Goal: Transaction & Acquisition: Purchase product/service

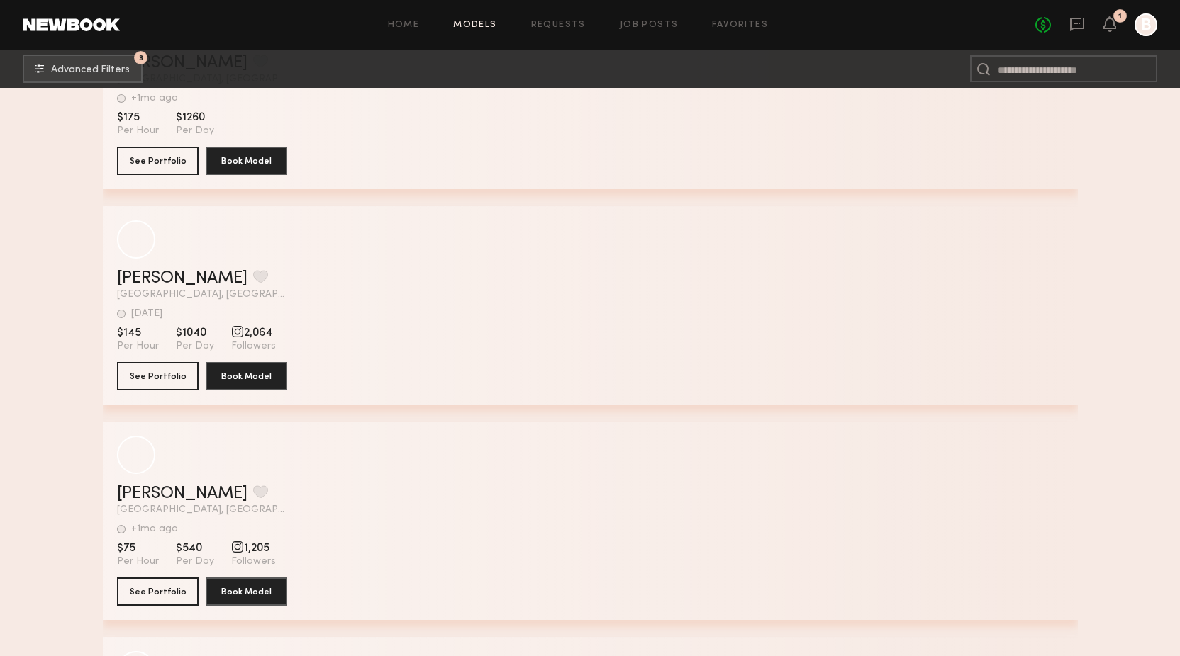
scroll to position [189509, 0]
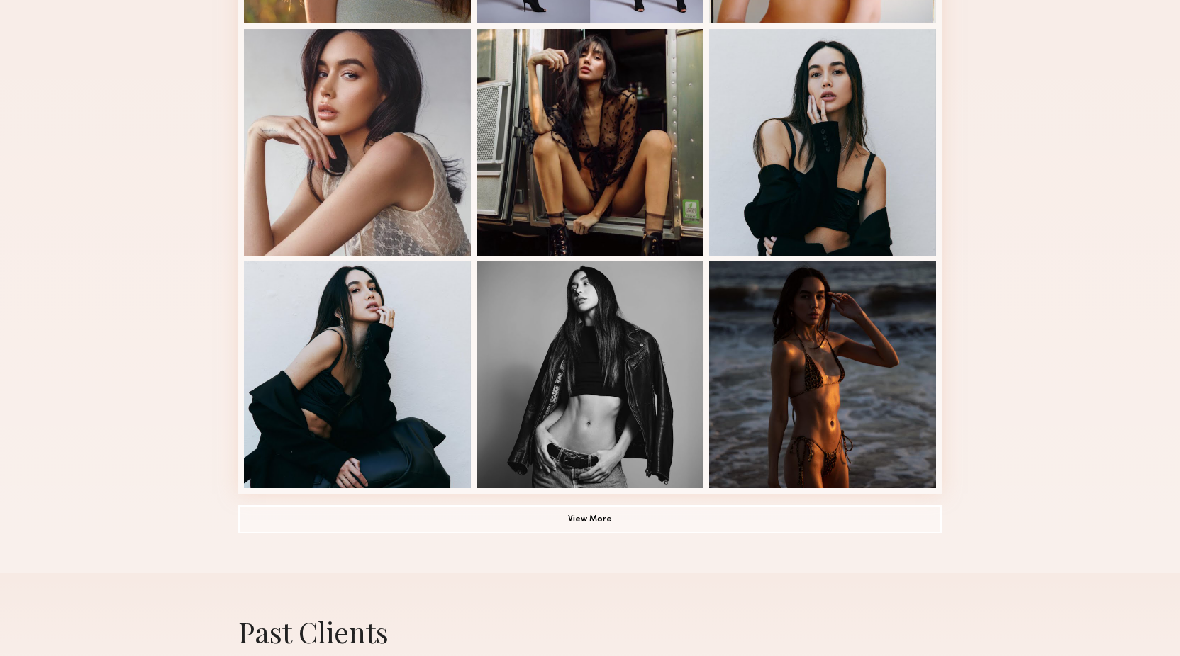
scroll to position [475, 0]
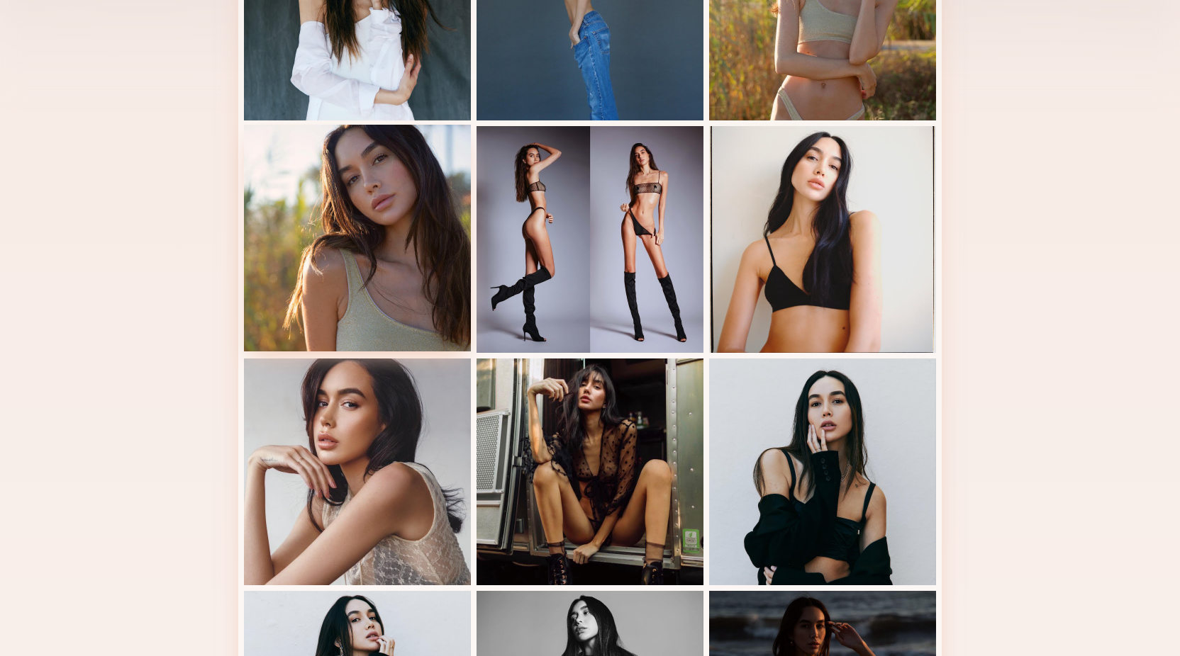
click at [344, 271] on div at bounding box center [357, 238] width 227 height 227
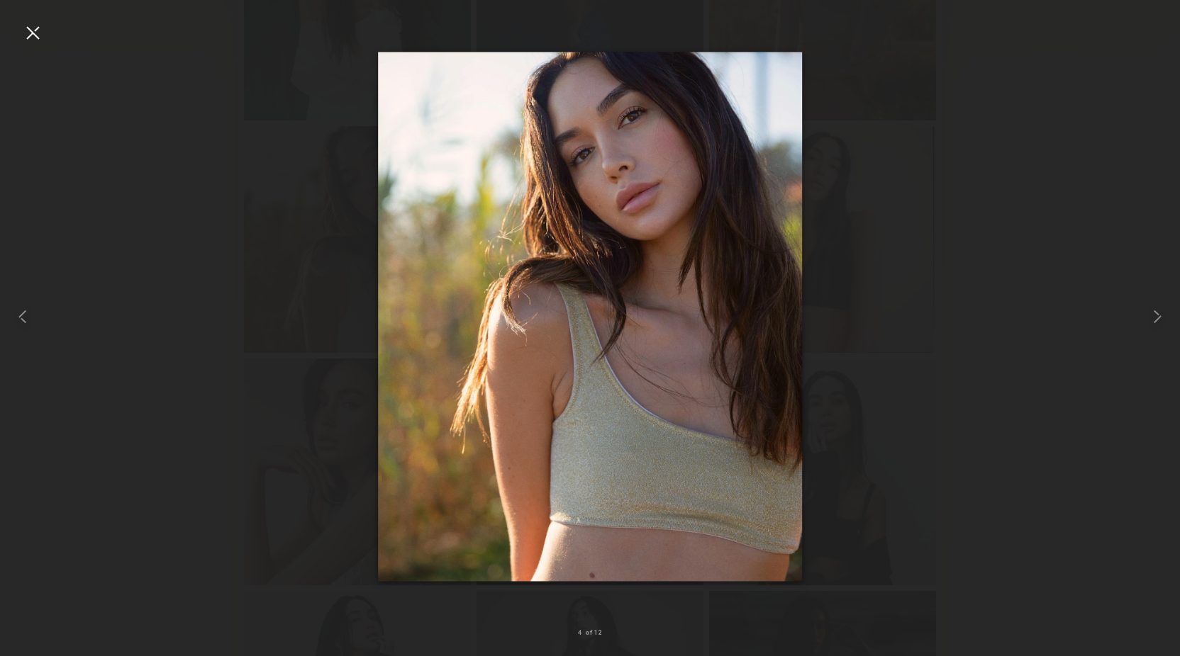
click at [39, 31] on div at bounding box center [32, 32] width 23 height 23
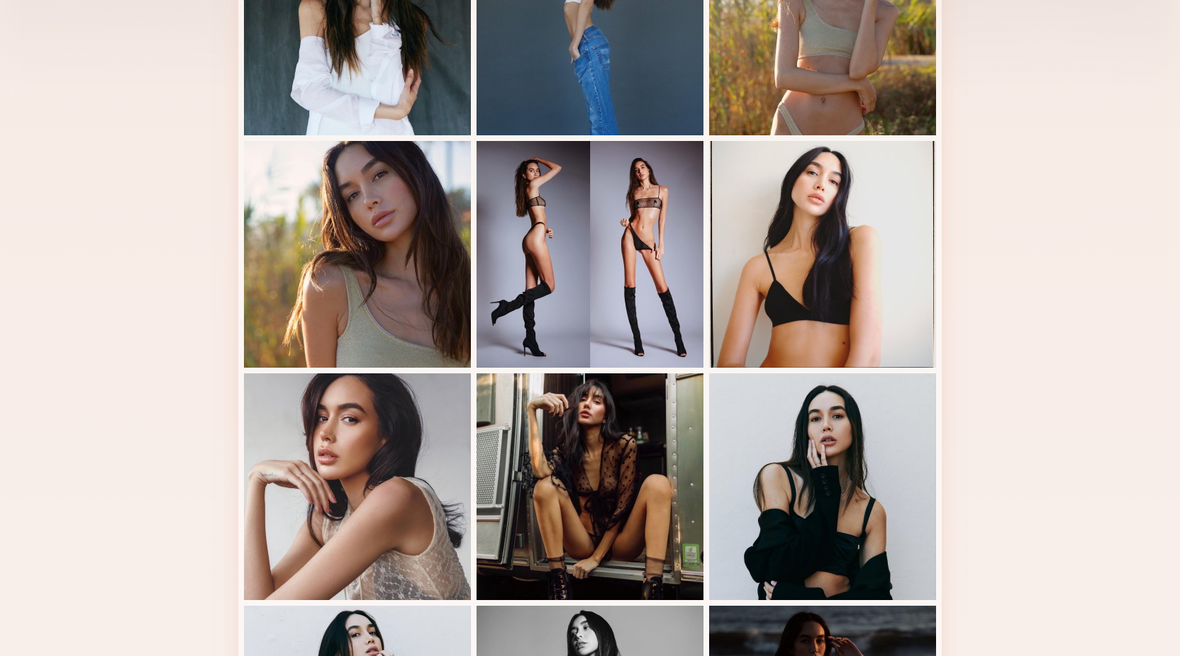
scroll to position [0, 0]
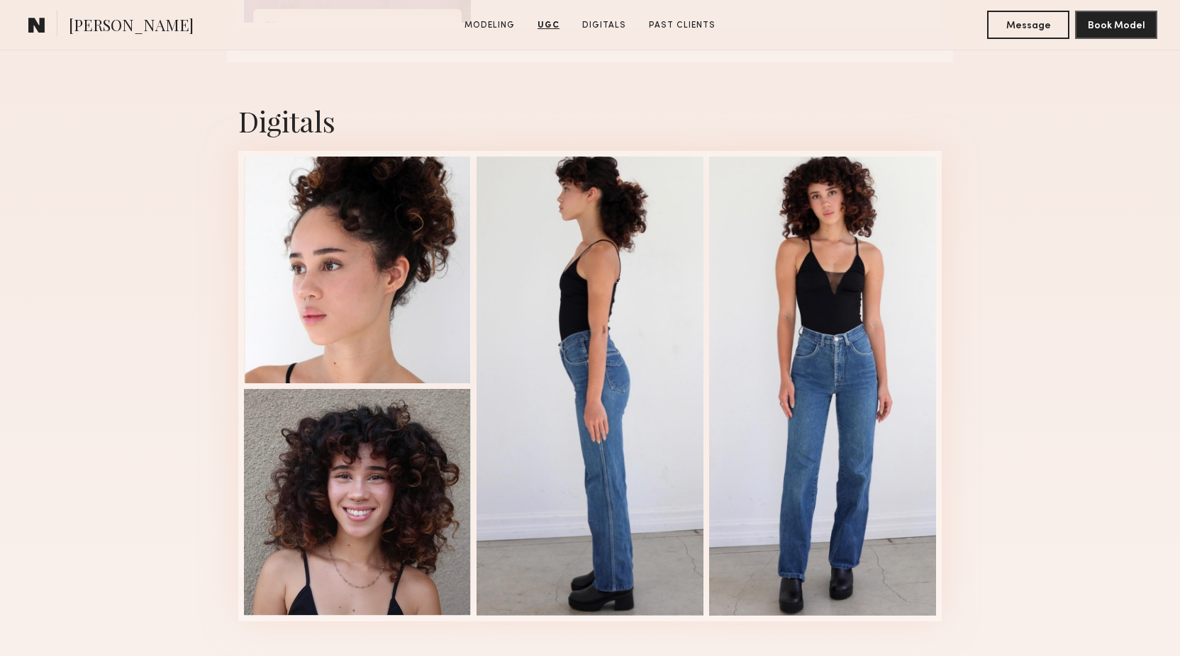
scroll to position [1519, 0]
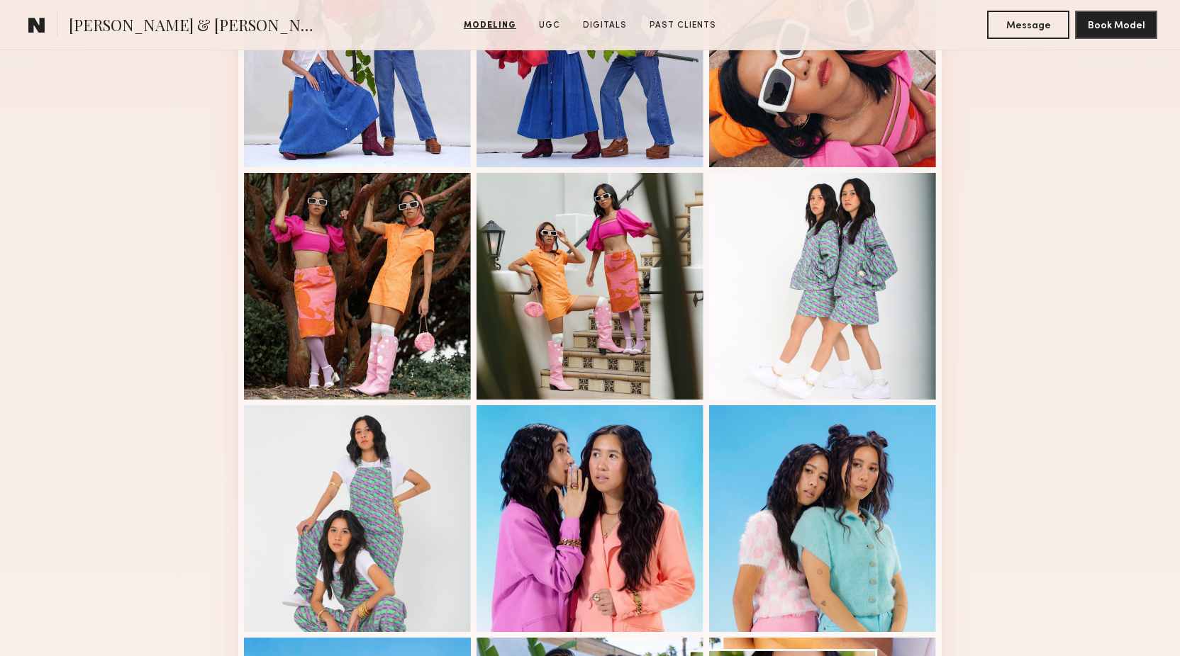
scroll to position [487, 0]
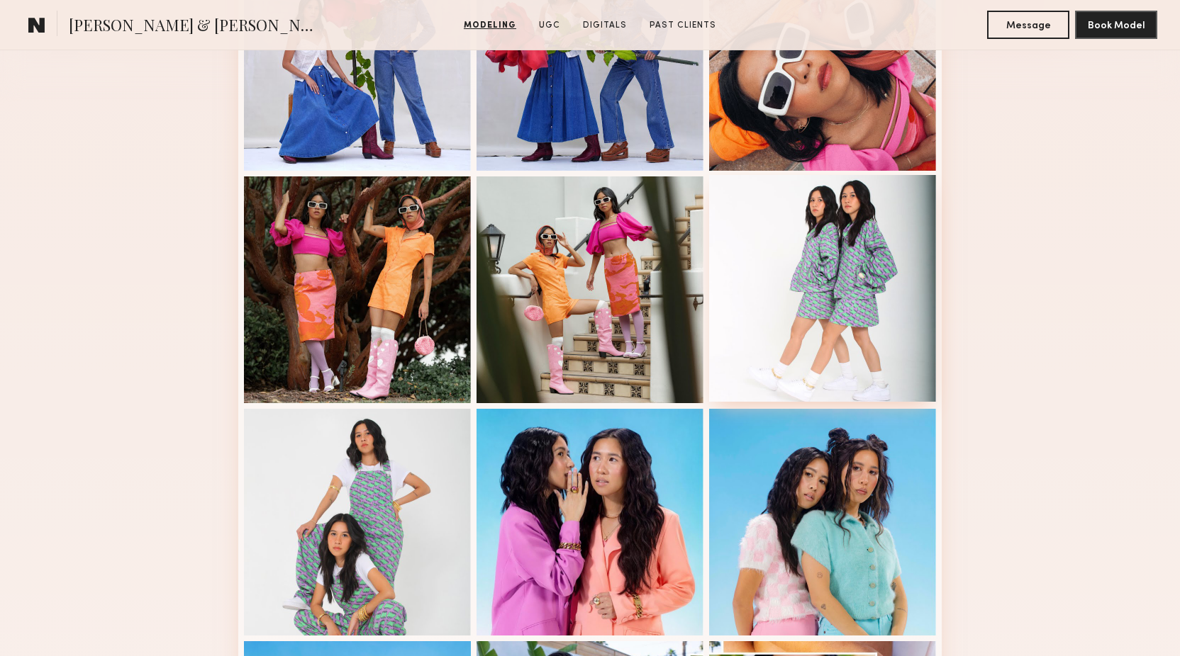
click at [781, 255] on div at bounding box center [822, 288] width 227 height 227
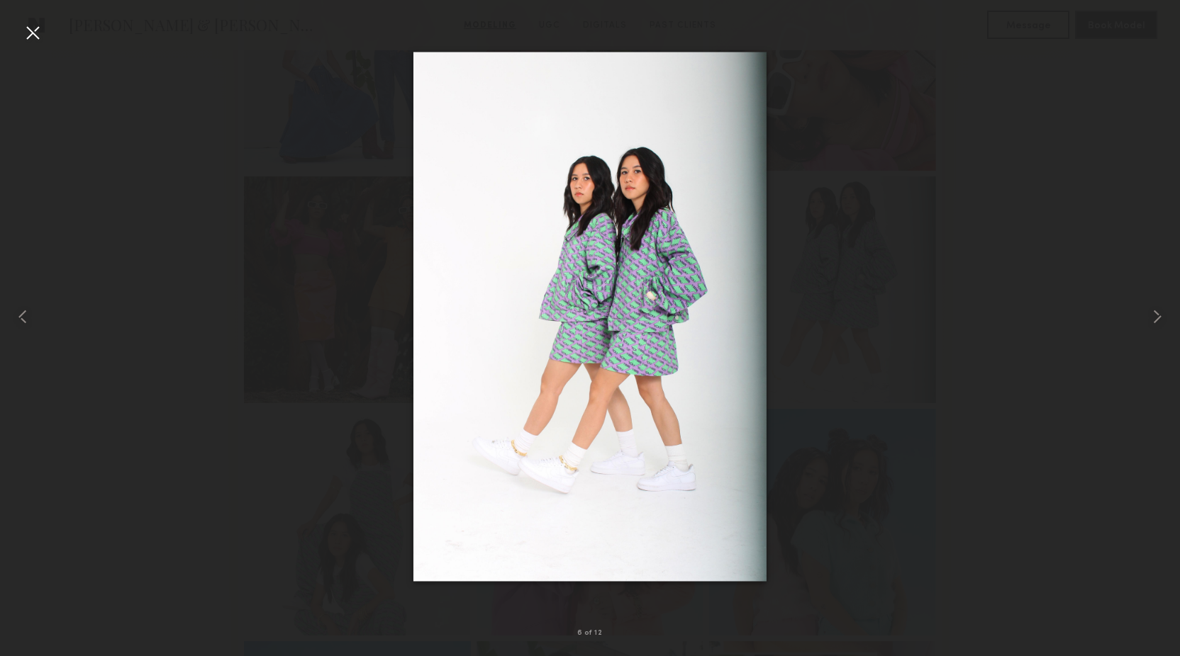
click at [30, 37] on div at bounding box center [32, 32] width 23 height 23
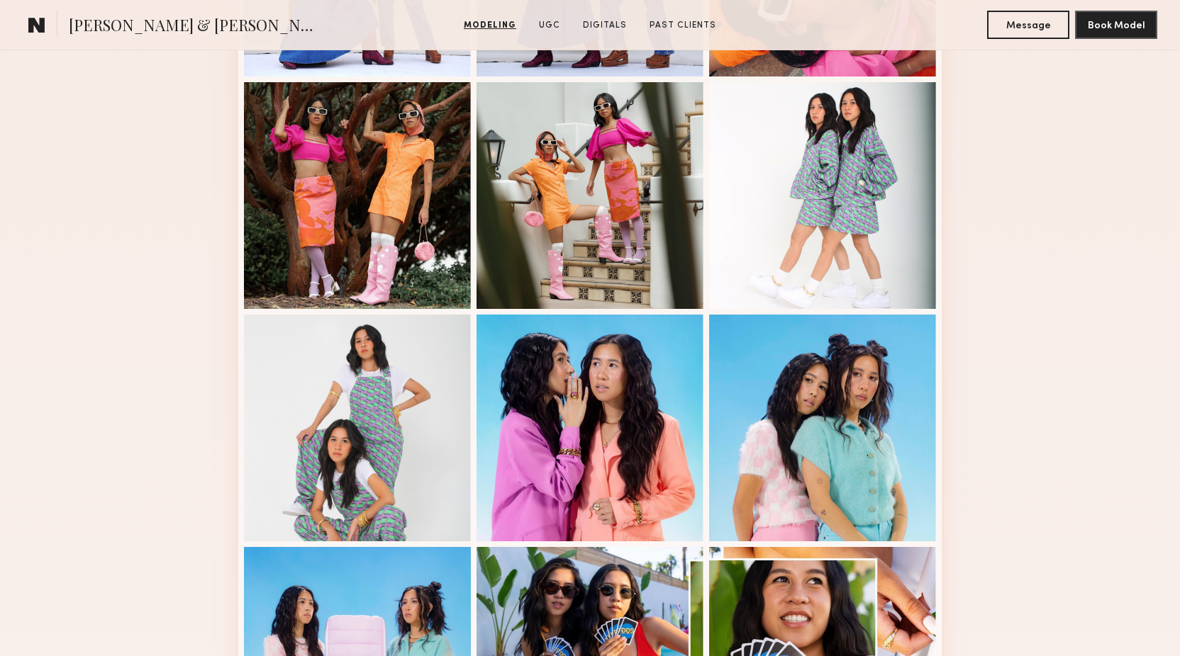
scroll to position [597, 0]
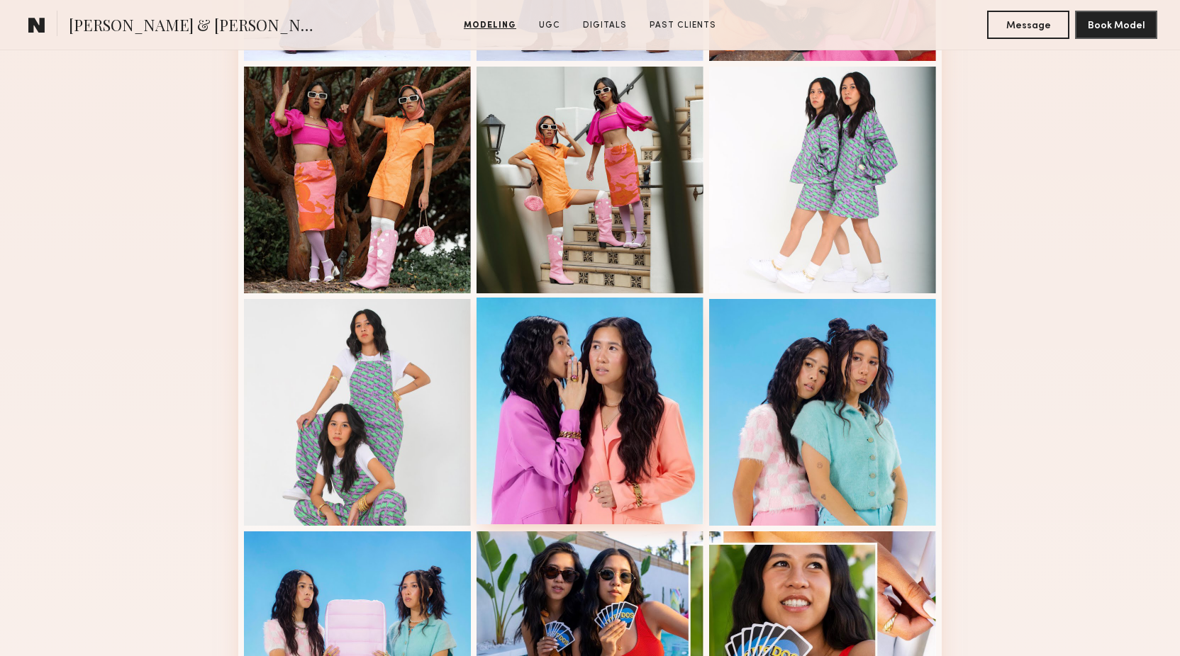
click at [617, 360] on div at bounding box center [589, 411] width 227 height 227
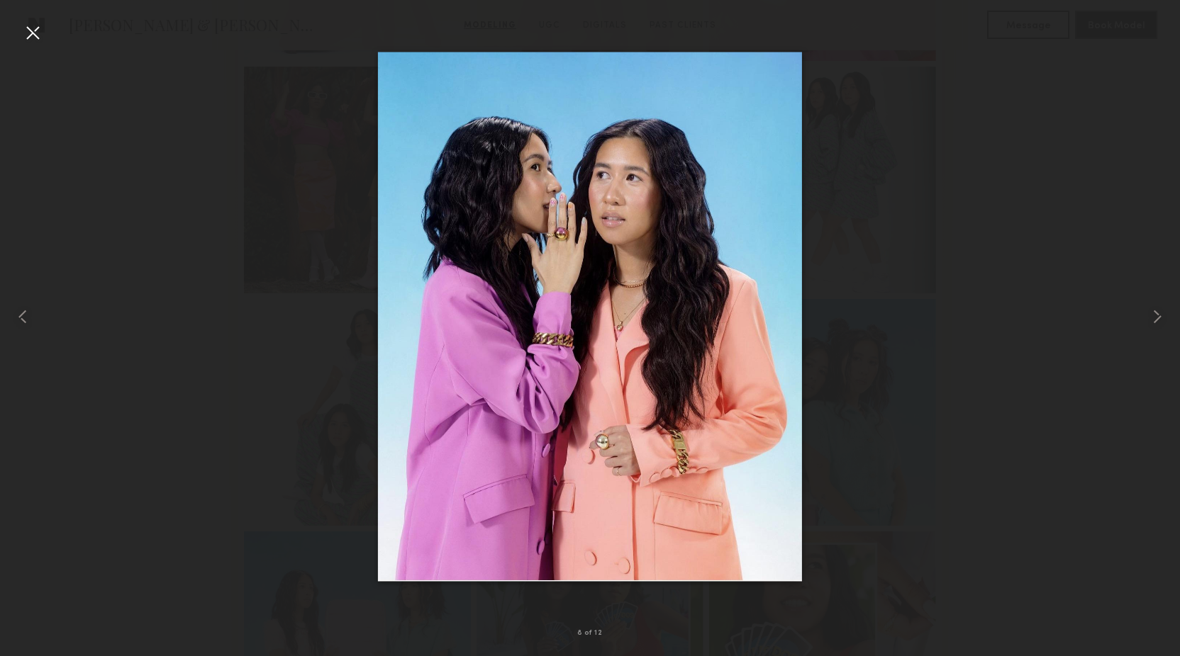
click at [33, 31] on div at bounding box center [32, 32] width 23 height 23
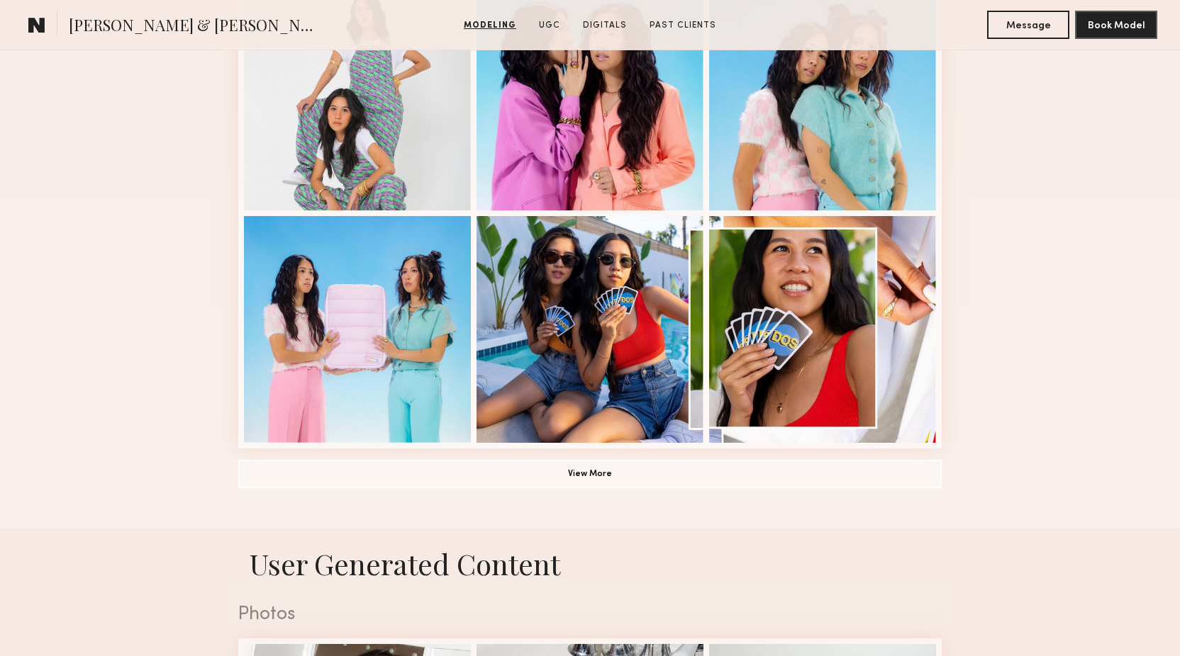
scroll to position [934, 0]
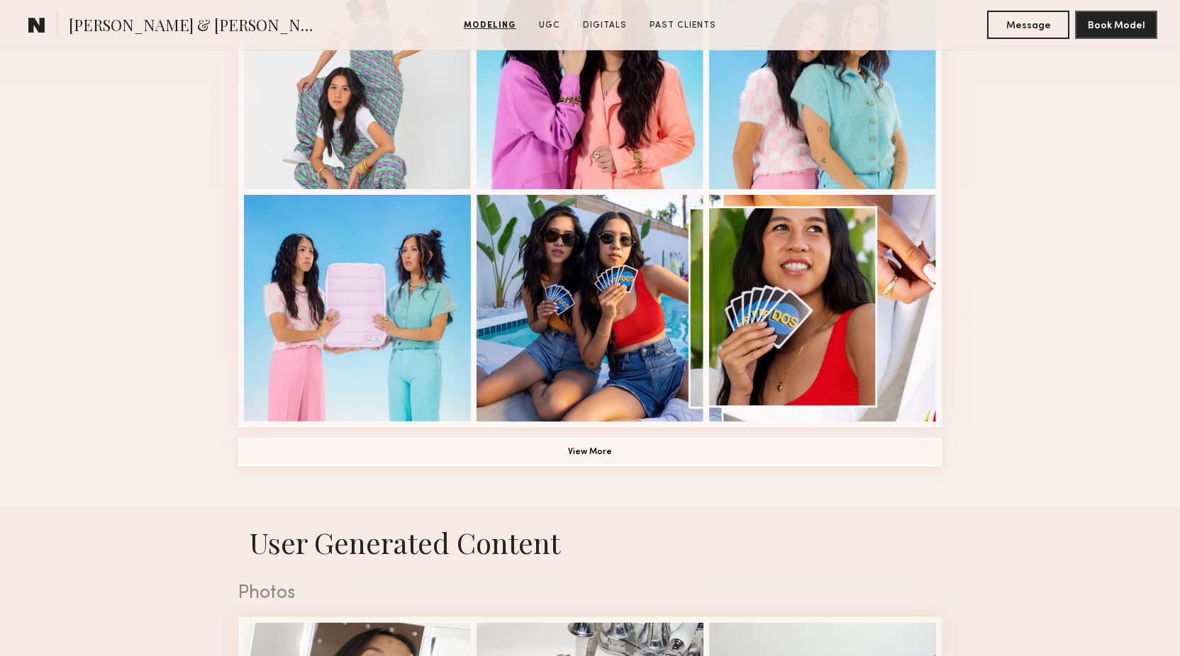
click at [566, 438] on button "View More" at bounding box center [589, 452] width 703 height 28
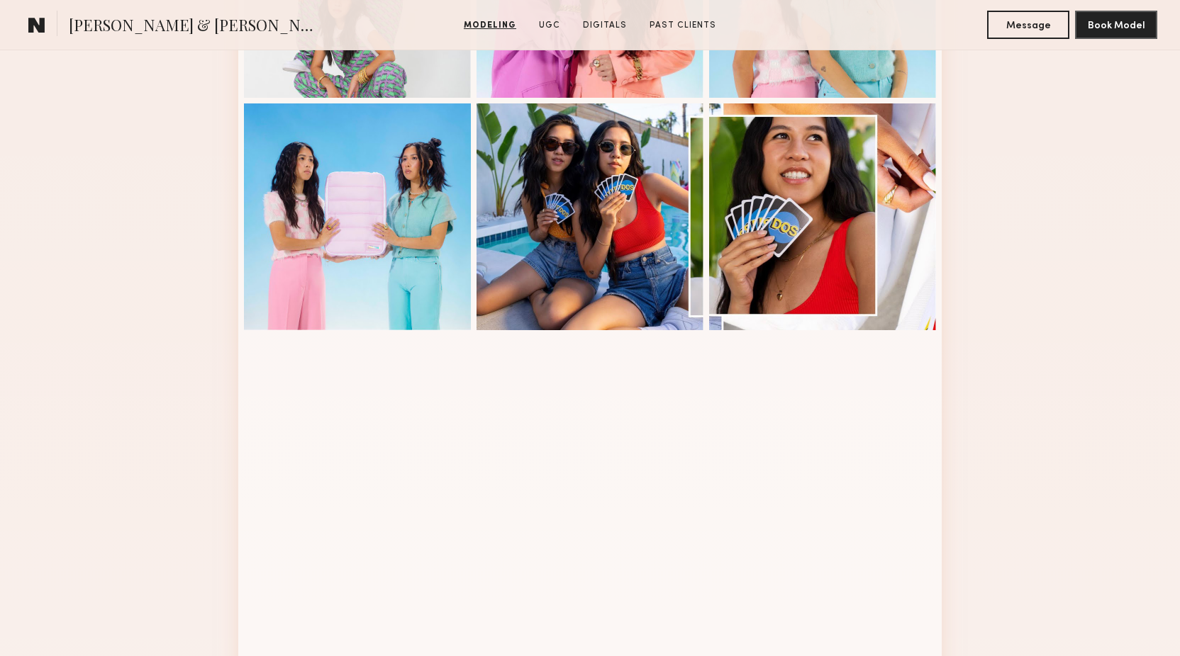
scroll to position [1261, 0]
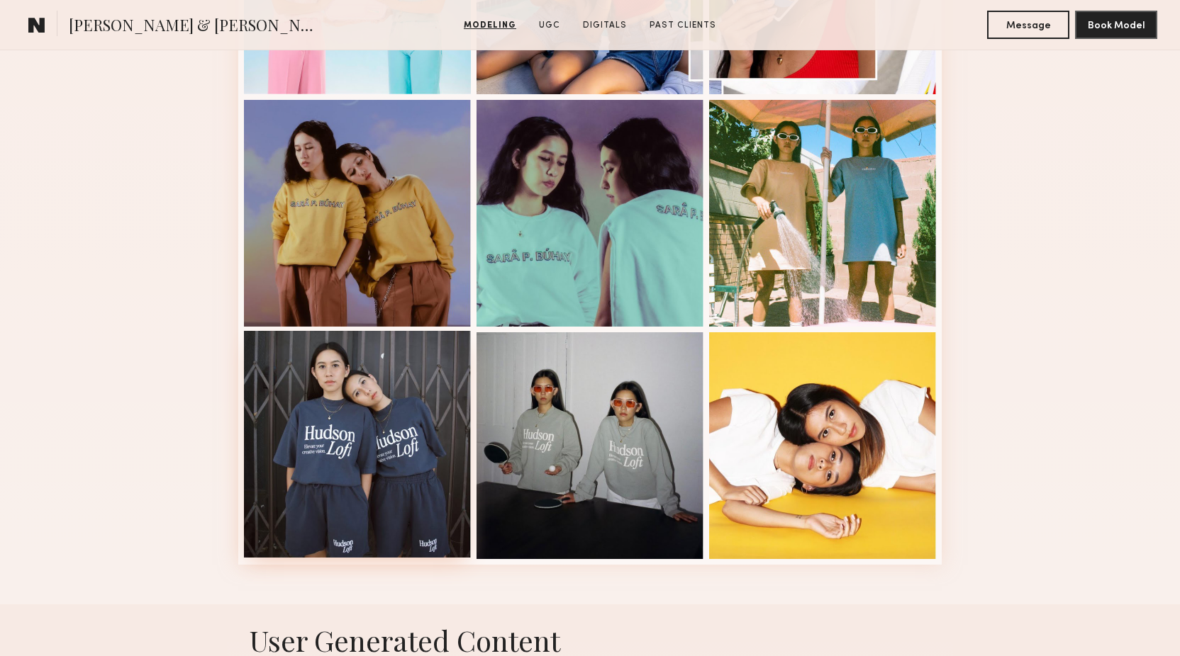
click at [289, 442] on div at bounding box center [357, 444] width 227 height 227
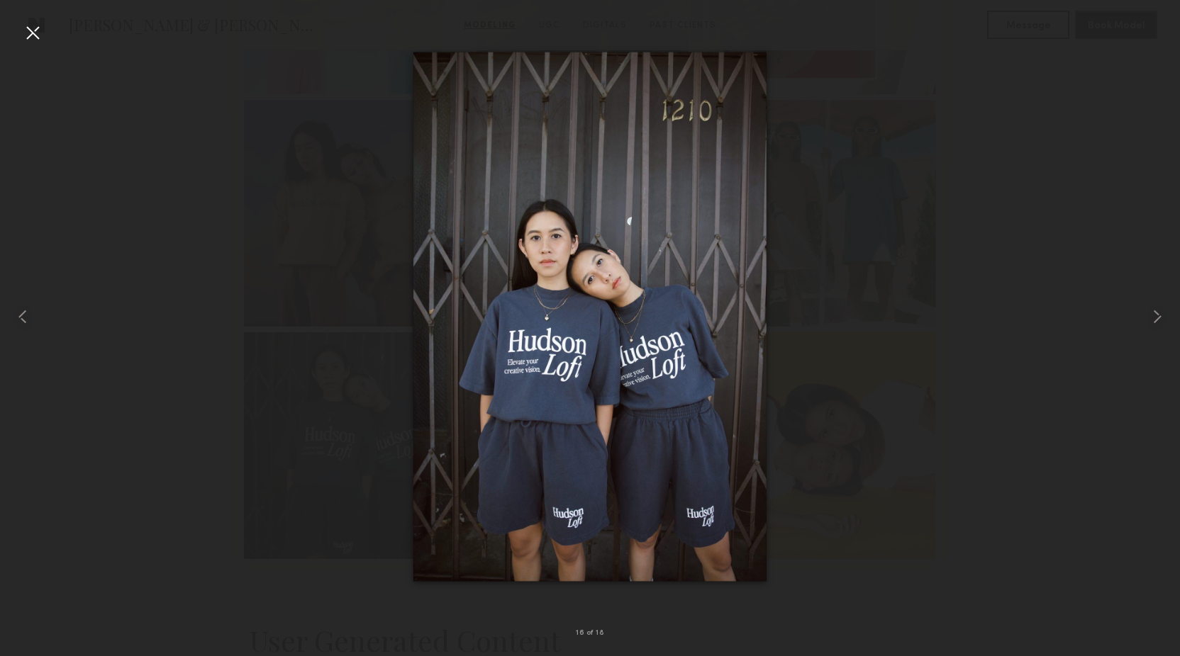
click at [161, 333] on div at bounding box center [590, 317] width 1180 height 588
click at [30, 31] on div at bounding box center [32, 32] width 23 height 23
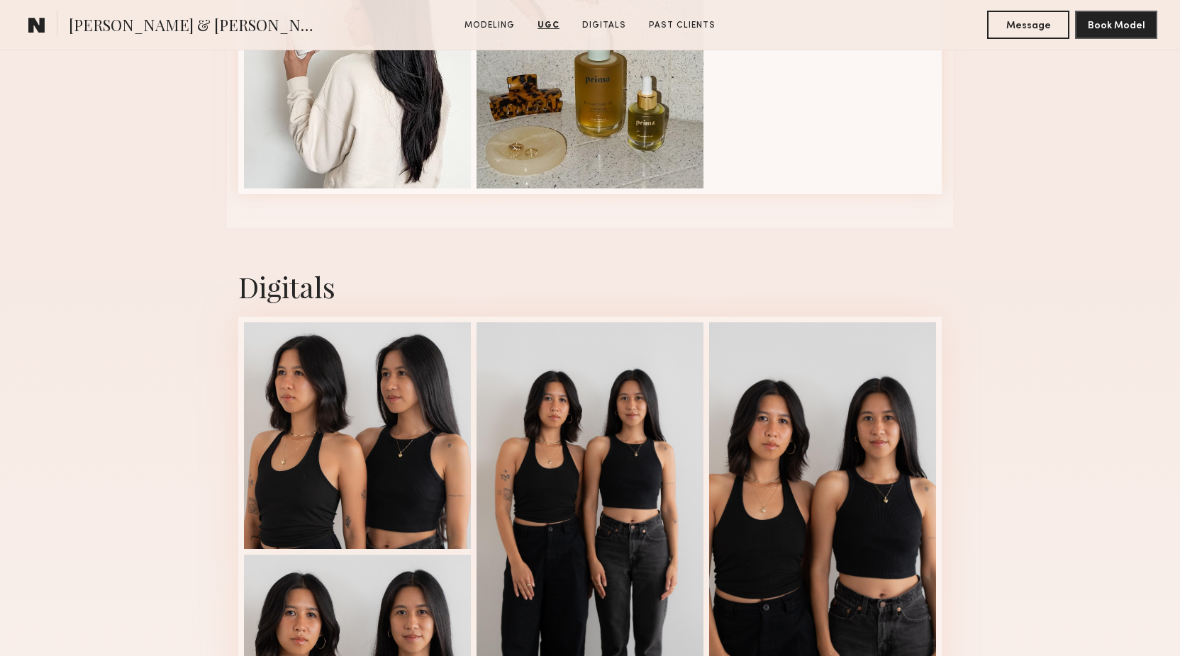
scroll to position [2397, 0]
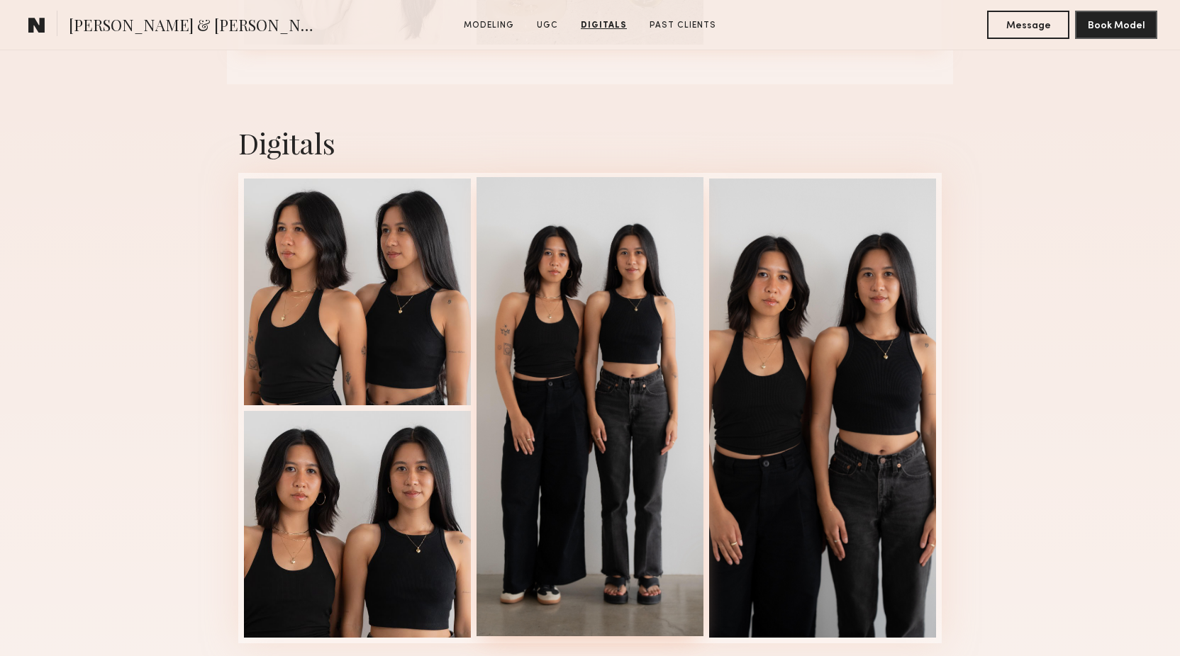
click at [579, 397] on div at bounding box center [589, 406] width 227 height 459
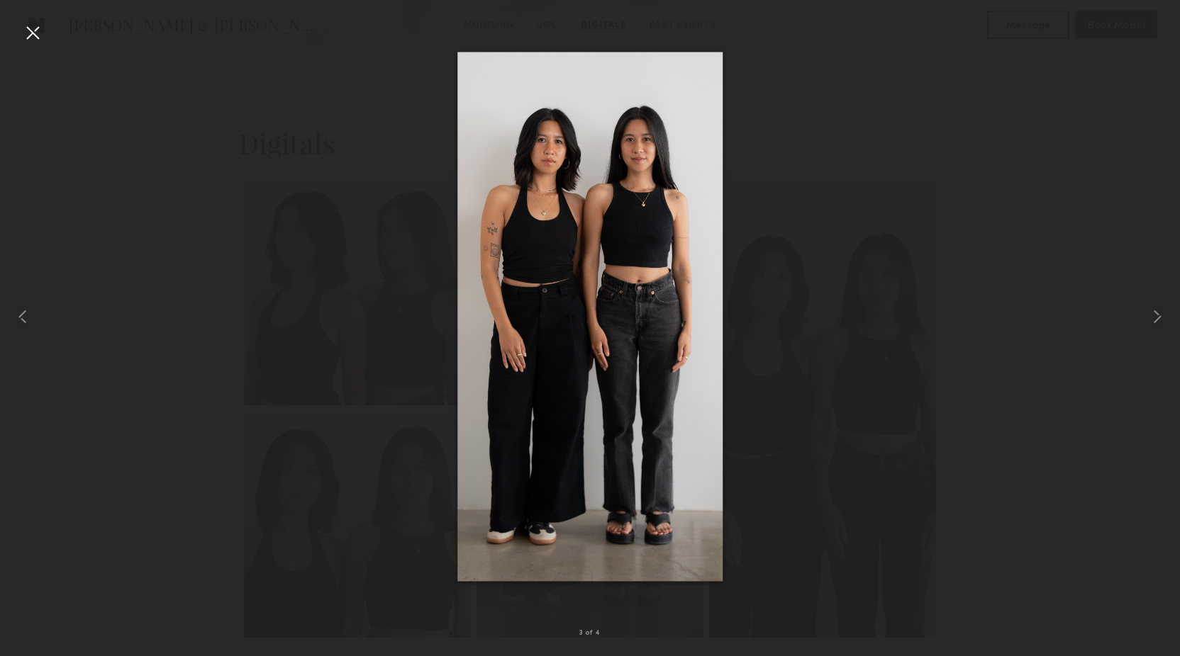
click at [196, 467] on div at bounding box center [590, 317] width 1180 height 588
click at [188, 381] on div at bounding box center [590, 317] width 1180 height 588
click at [30, 38] on div at bounding box center [32, 32] width 23 height 23
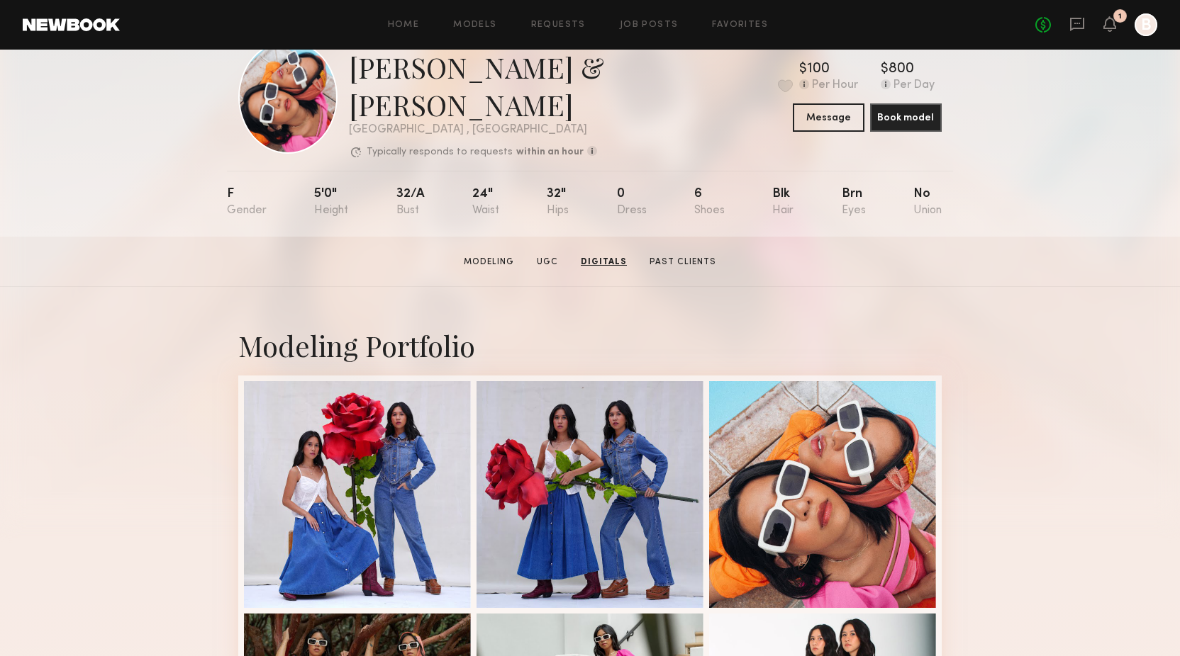
scroll to position [0, 0]
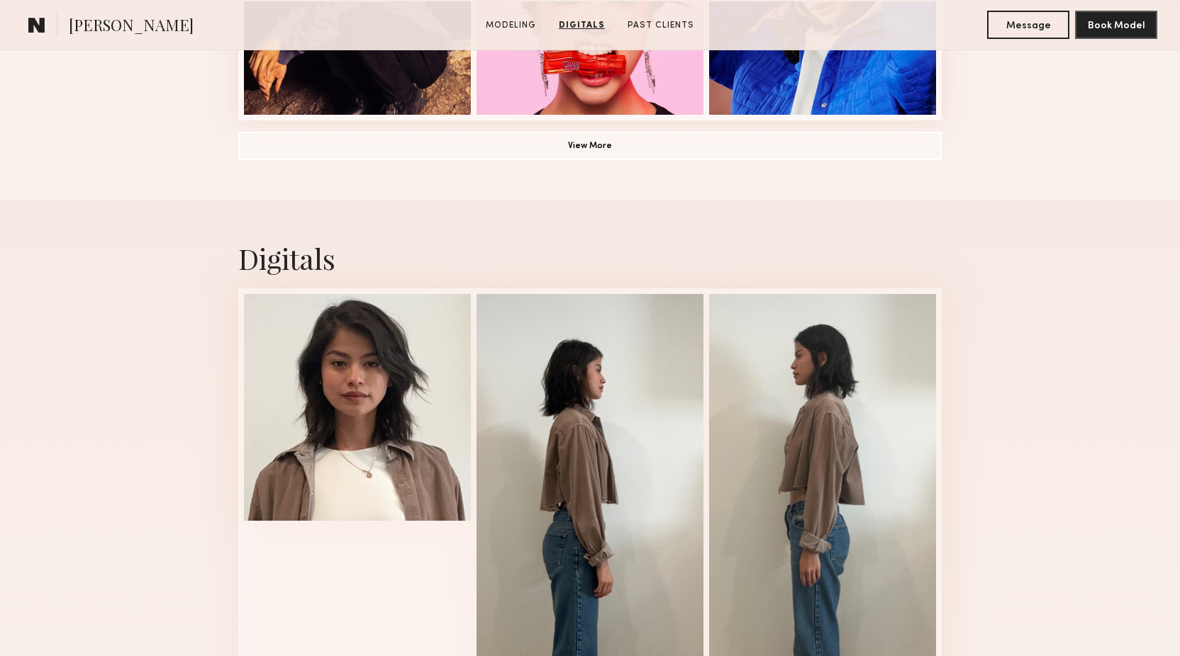
scroll to position [1080, 0]
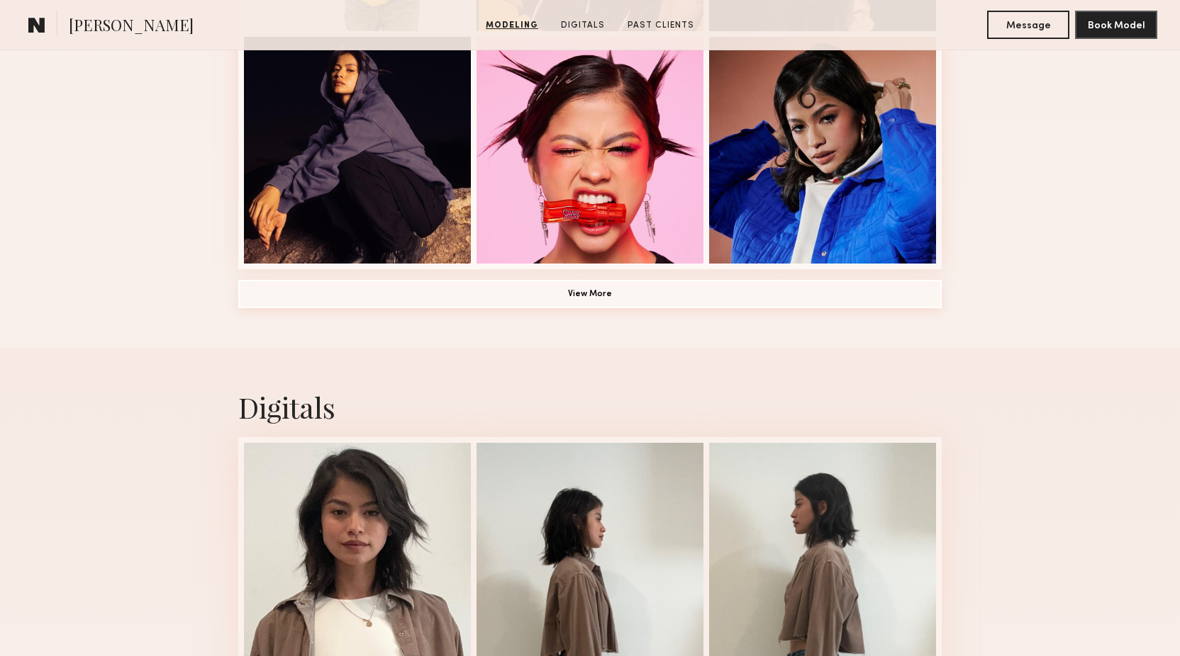
click at [552, 304] on button "View More" at bounding box center [589, 294] width 703 height 28
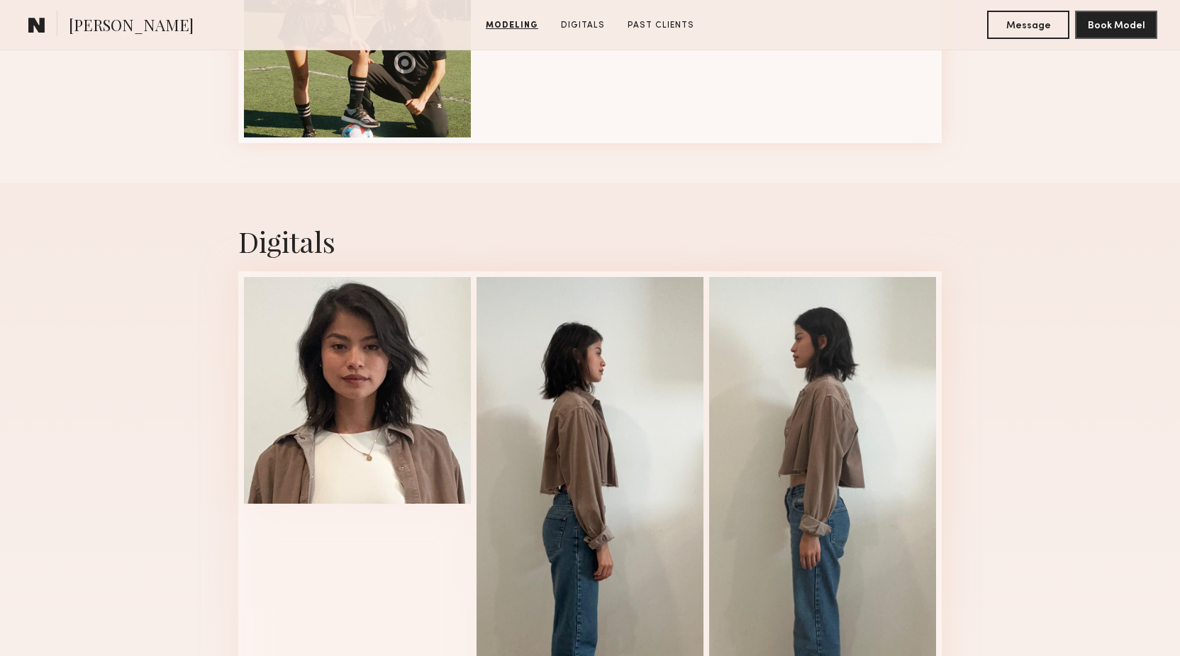
scroll to position [2159, 0]
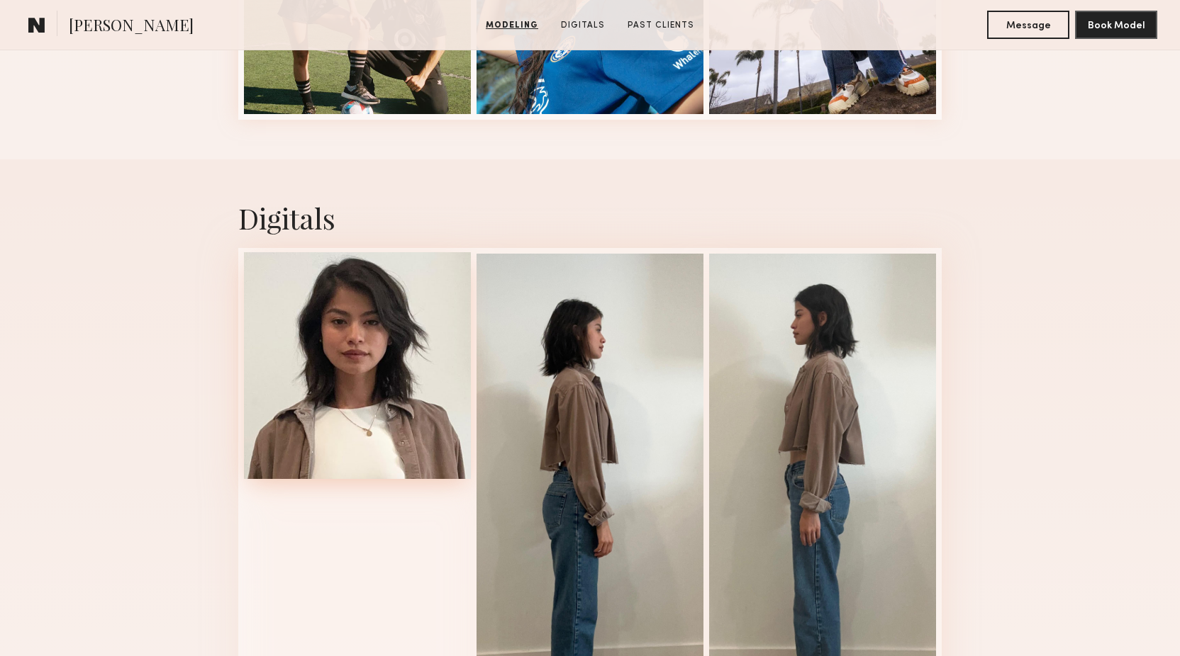
click at [365, 399] on div at bounding box center [357, 365] width 227 height 227
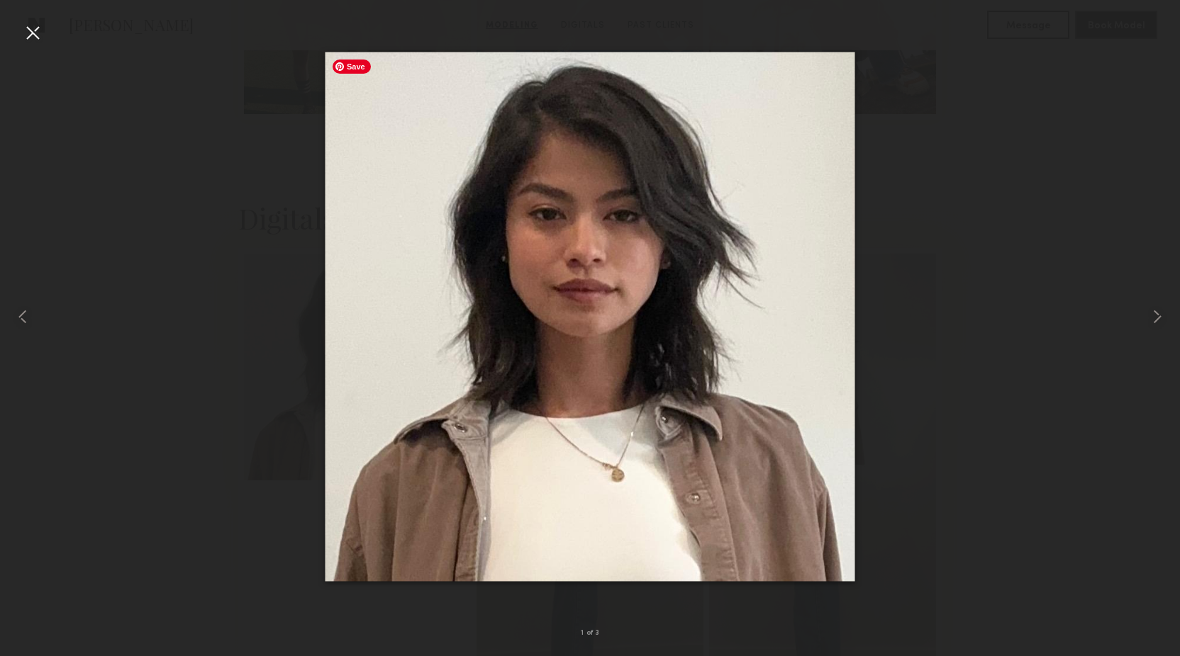
click at [568, 298] on img at bounding box center [590, 317] width 530 height 530
click at [30, 32] on div at bounding box center [32, 32] width 23 height 23
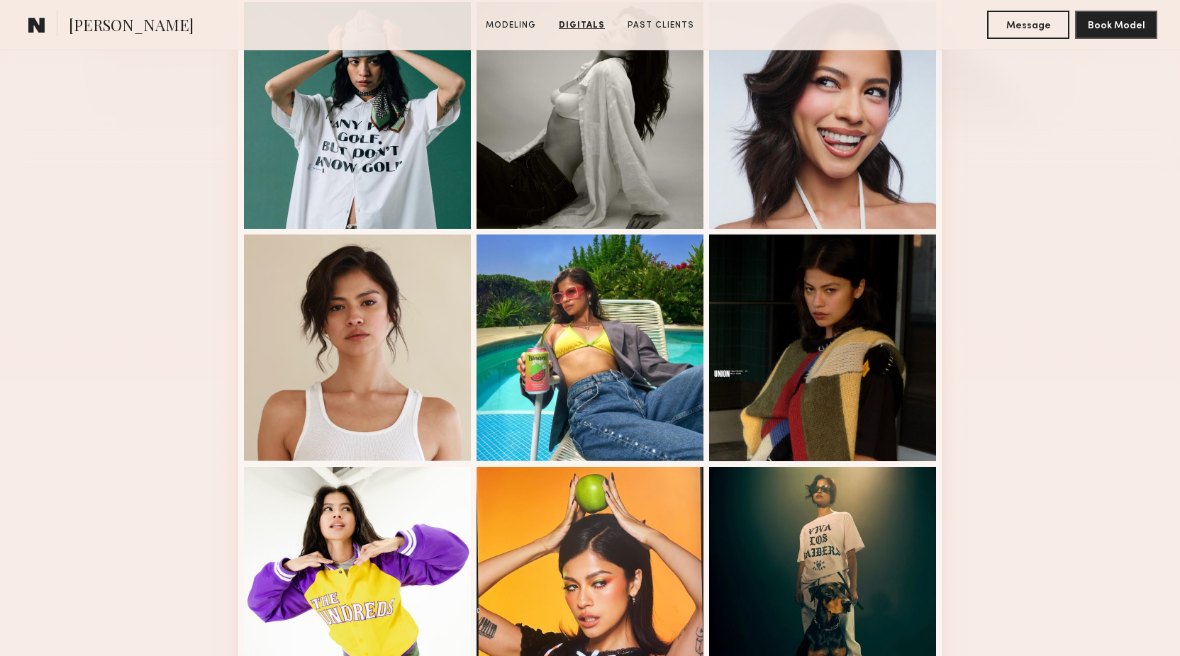
scroll to position [0, 0]
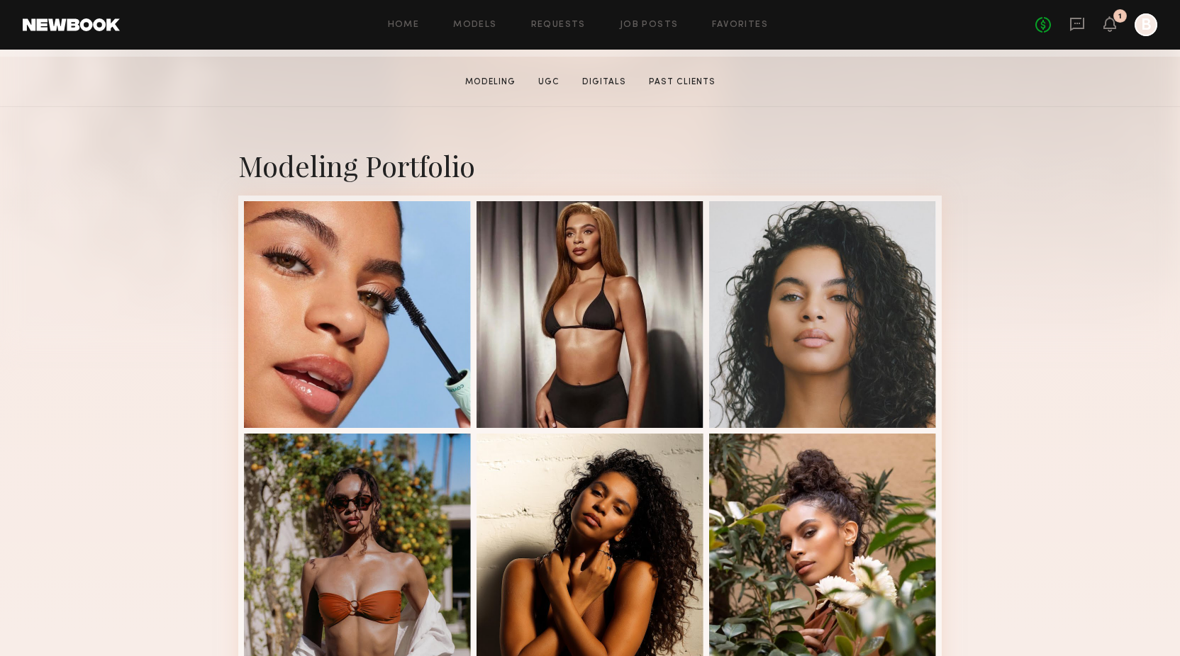
scroll to position [218, 0]
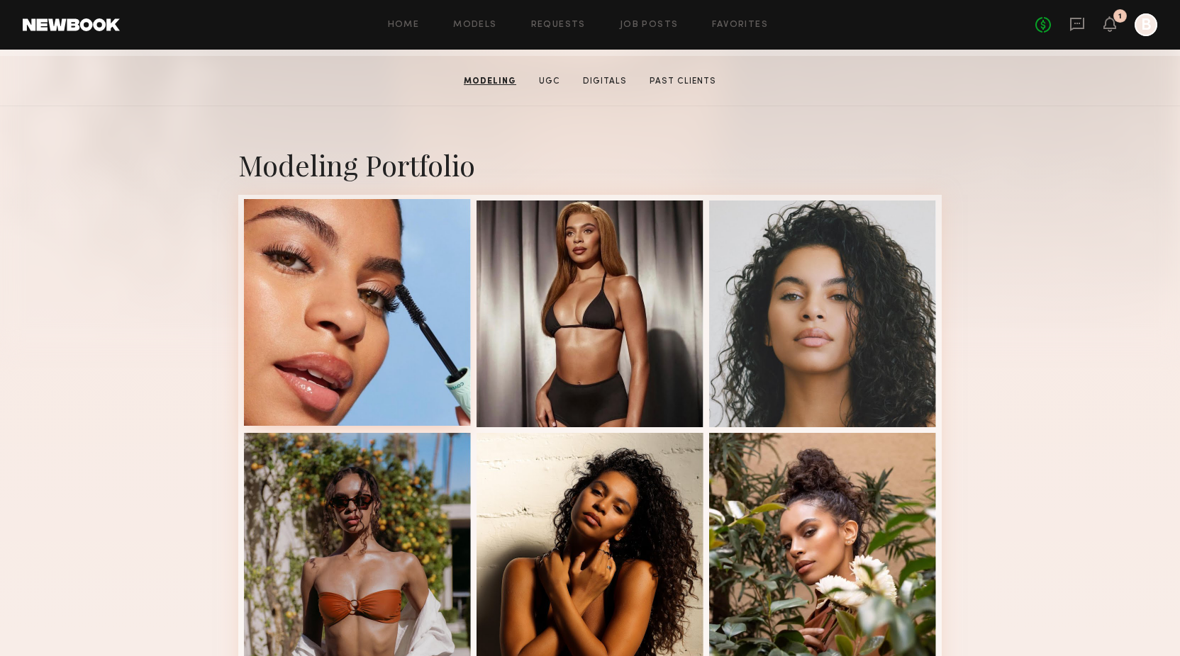
click at [278, 402] on div at bounding box center [357, 312] width 227 height 227
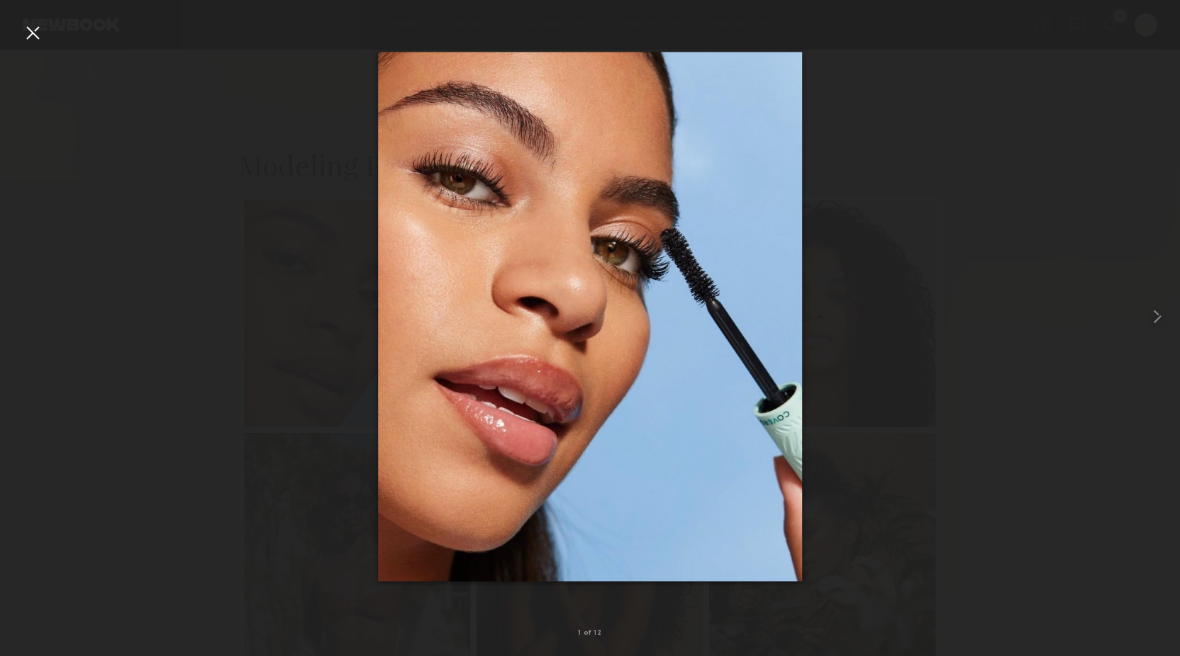
click at [241, 401] on div at bounding box center [590, 317] width 1180 height 588
click at [30, 36] on div at bounding box center [32, 32] width 23 height 23
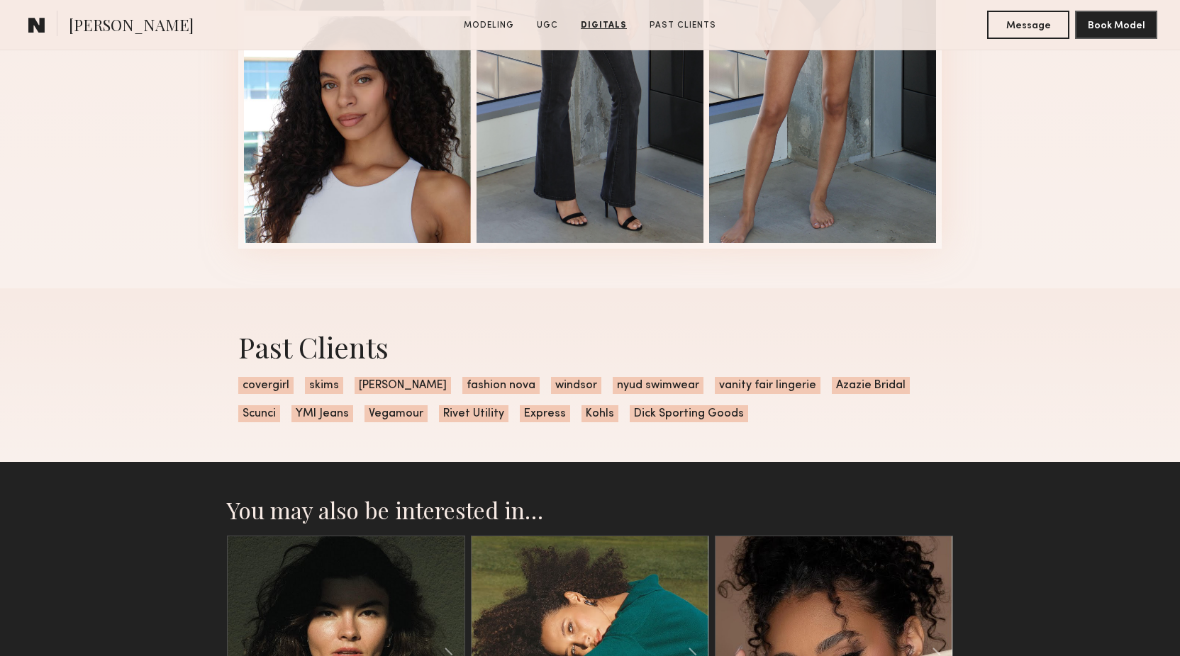
scroll to position [2152, 0]
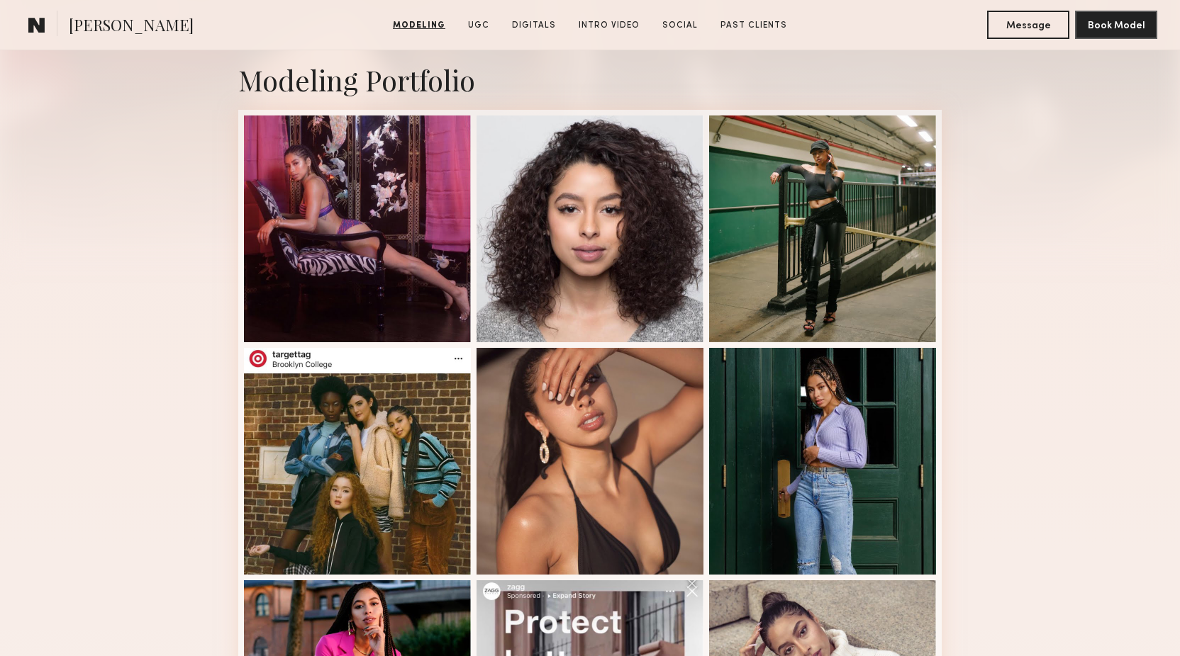
scroll to position [302, 0]
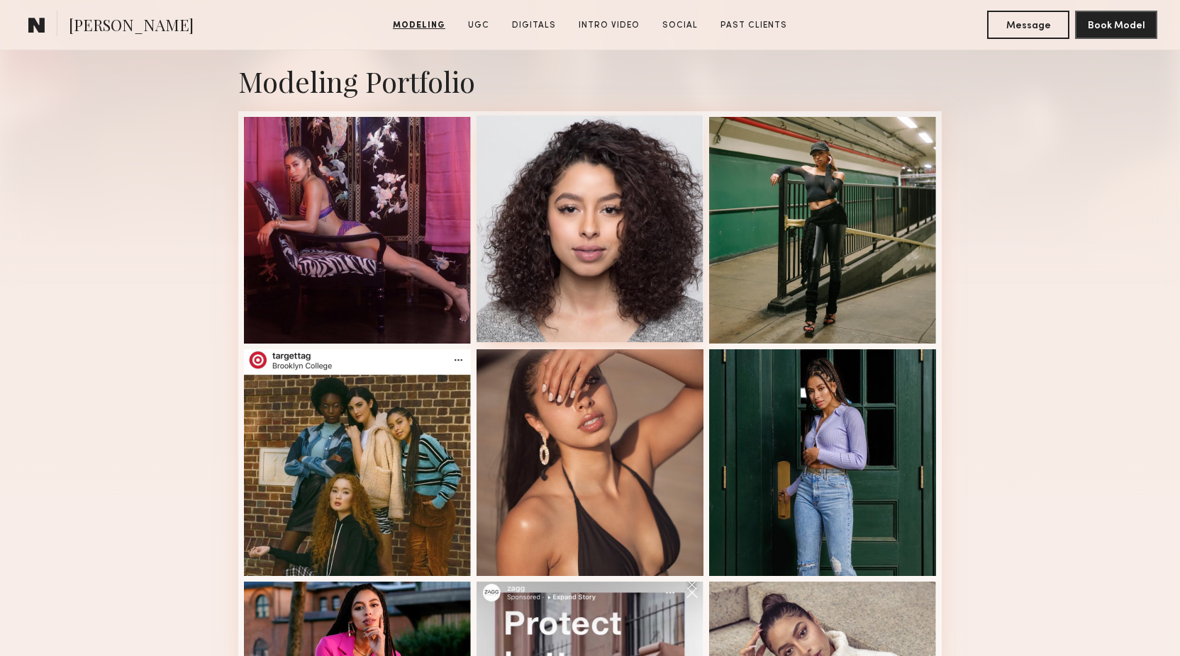
click at [583, 235] on div at bounding box center [589, 229] width 227 height 227
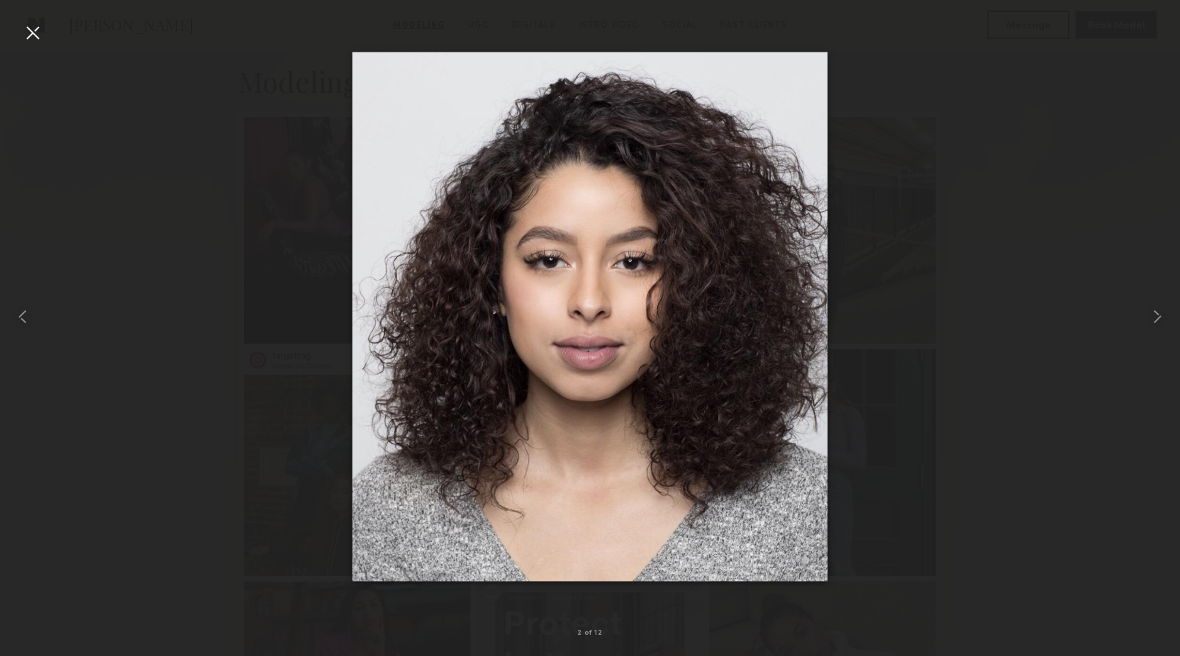
click at [218, 376] on div at bounding box center [590, 317] width 1180 height 588
click at [35, 38] on div at bounding box center [32, 32] width 23 height 23
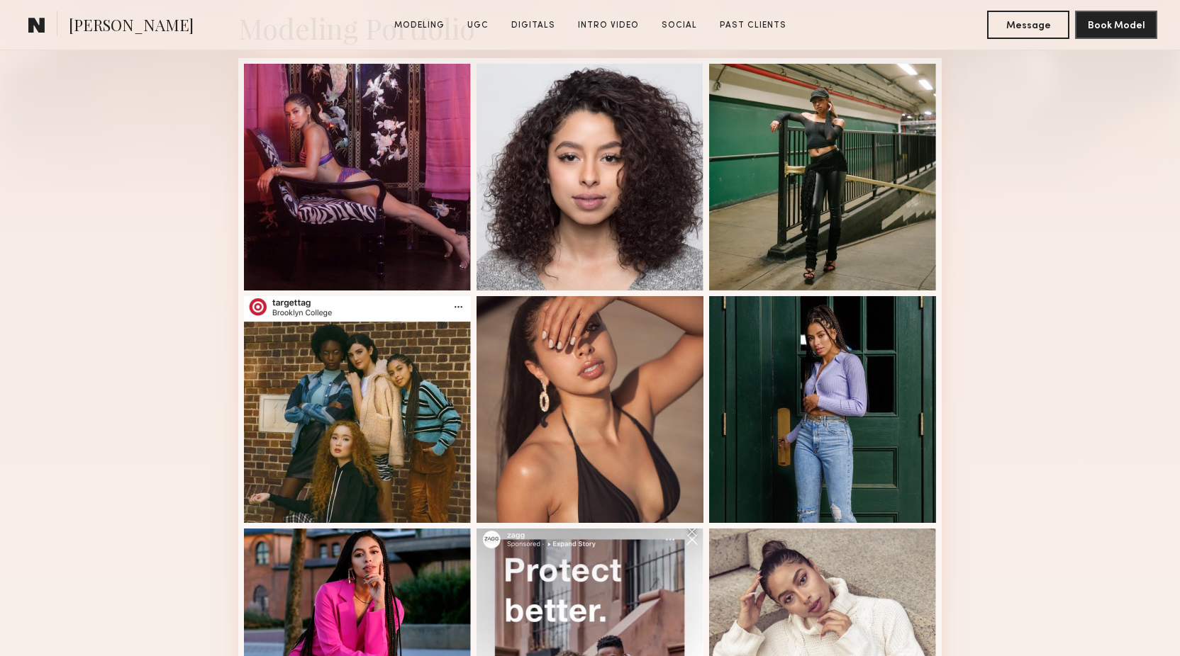
scroll to position [357, 0]
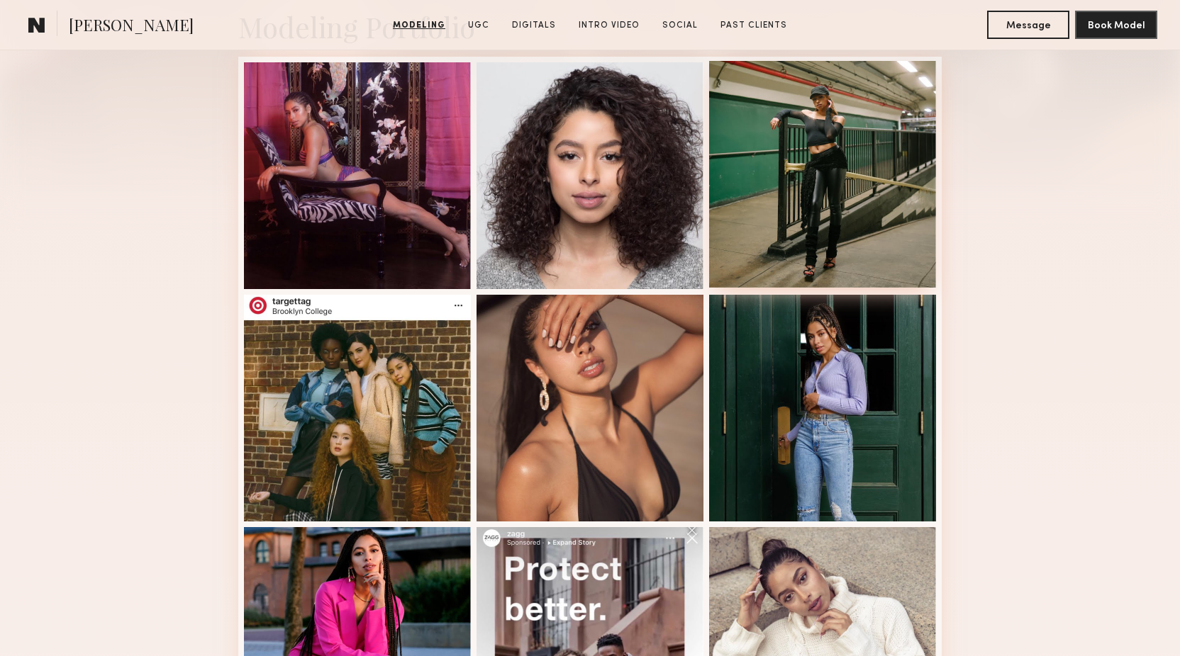
click at [829, 185] on div at bounding box center [822, 174] width 227 height 227
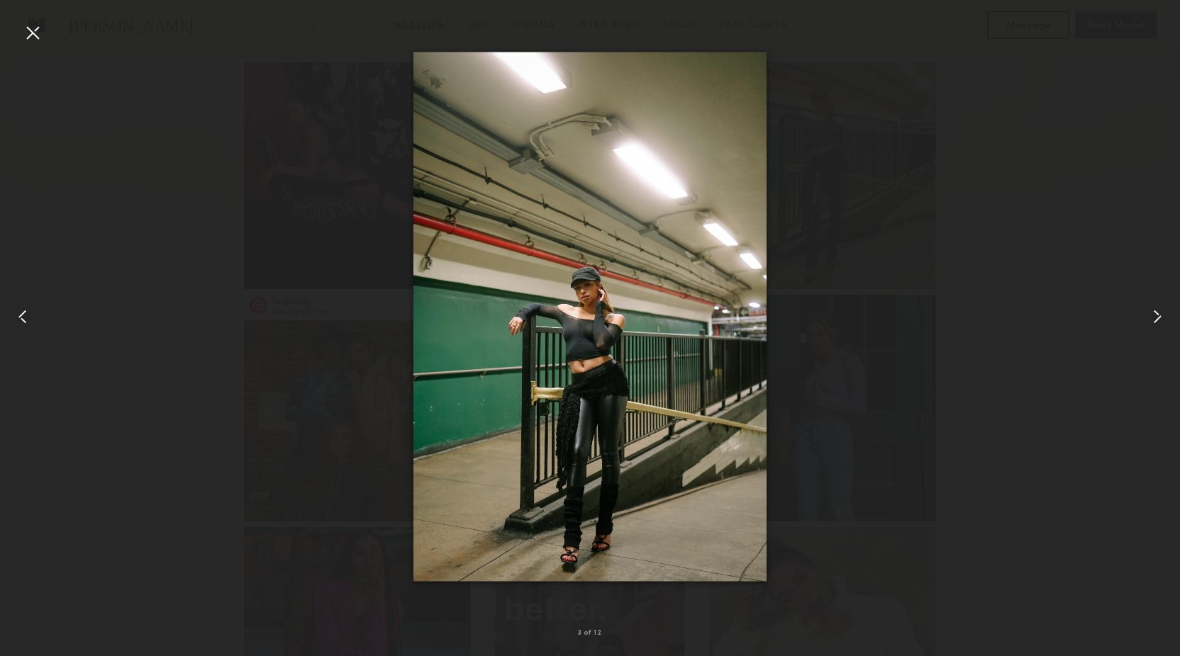
click at [102, 410] on div at bounding box center [590, 317] width 1180 height 588
click at [30, 30] on div at bounding box center [32, 32] width 23 height 23
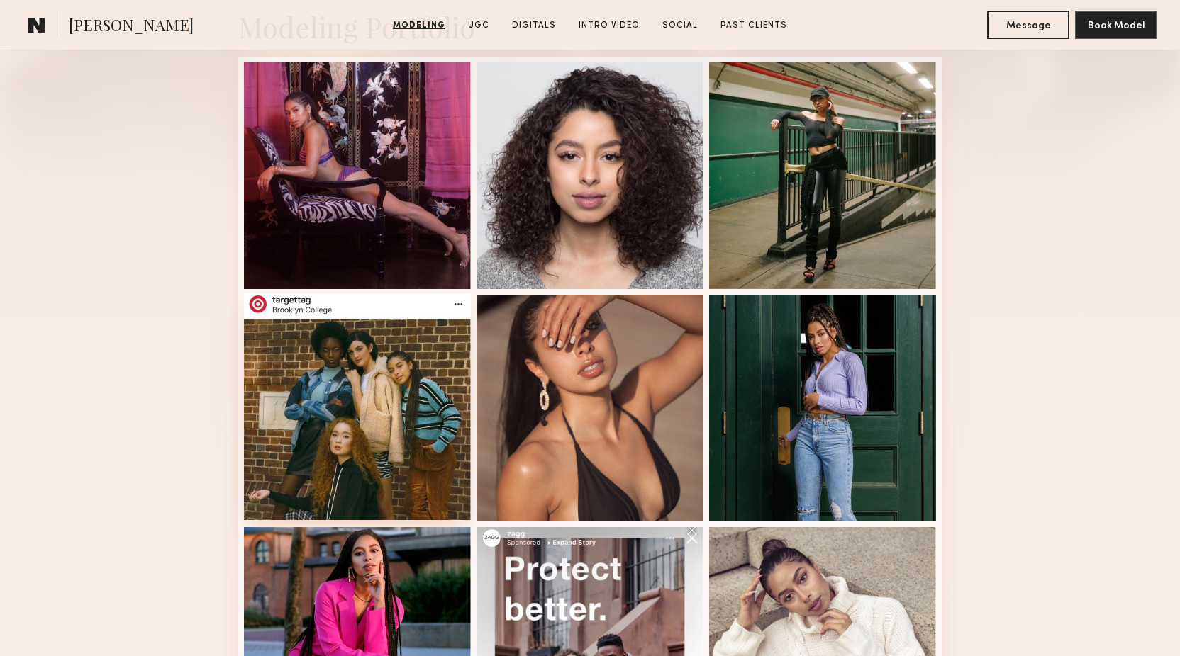
click at [325, 454] on div at bounding box center [357, 407] width 227 height 227
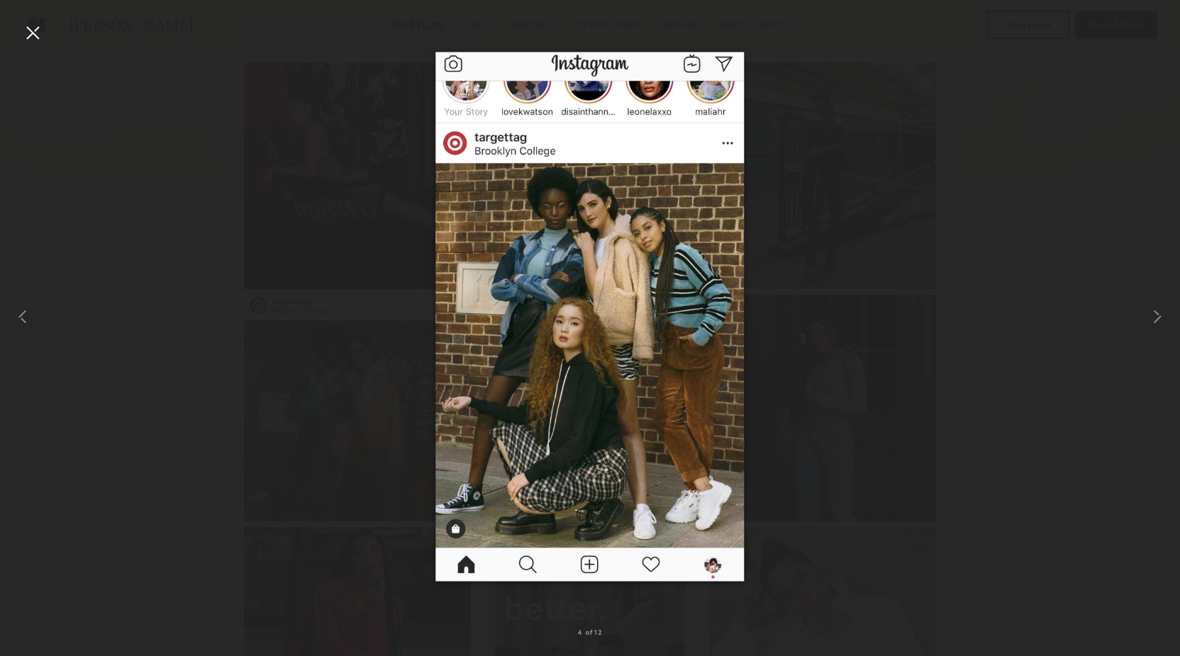
click at [131, 414] on div at bounding box center [590, 317] width 1180 height 588
click at [38, 29] on div at bounding box center [32, 32] width 23 height 23
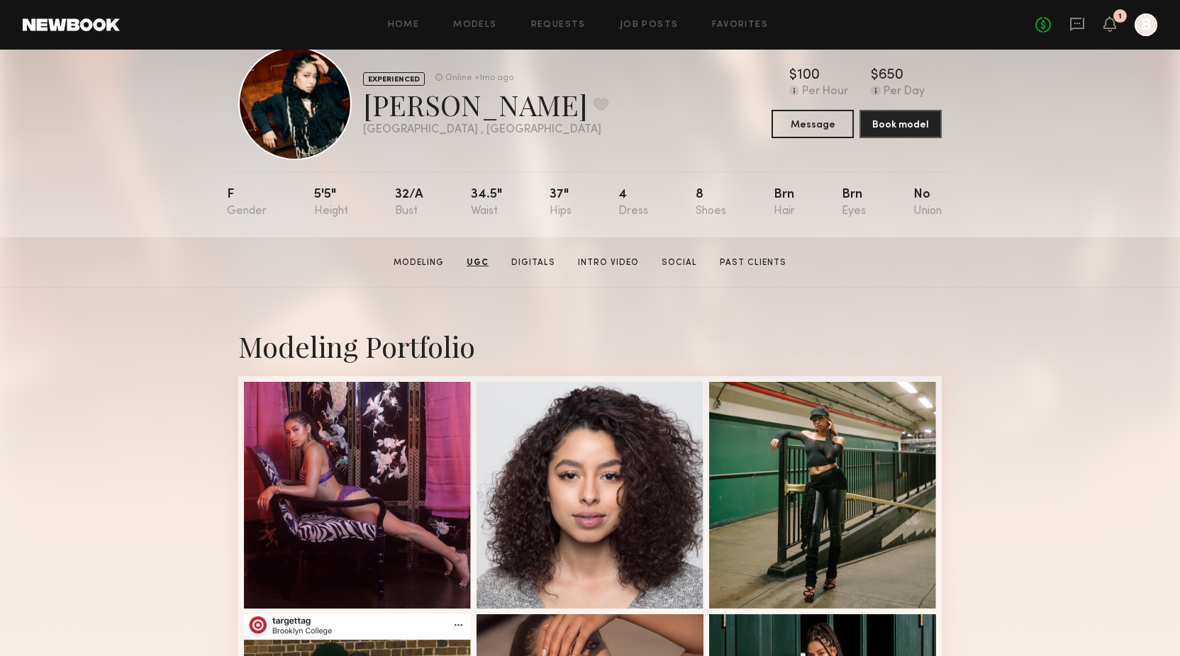
scroll to position [0, 0]
